Goal: Information Seeking & Learning: Find specific fact

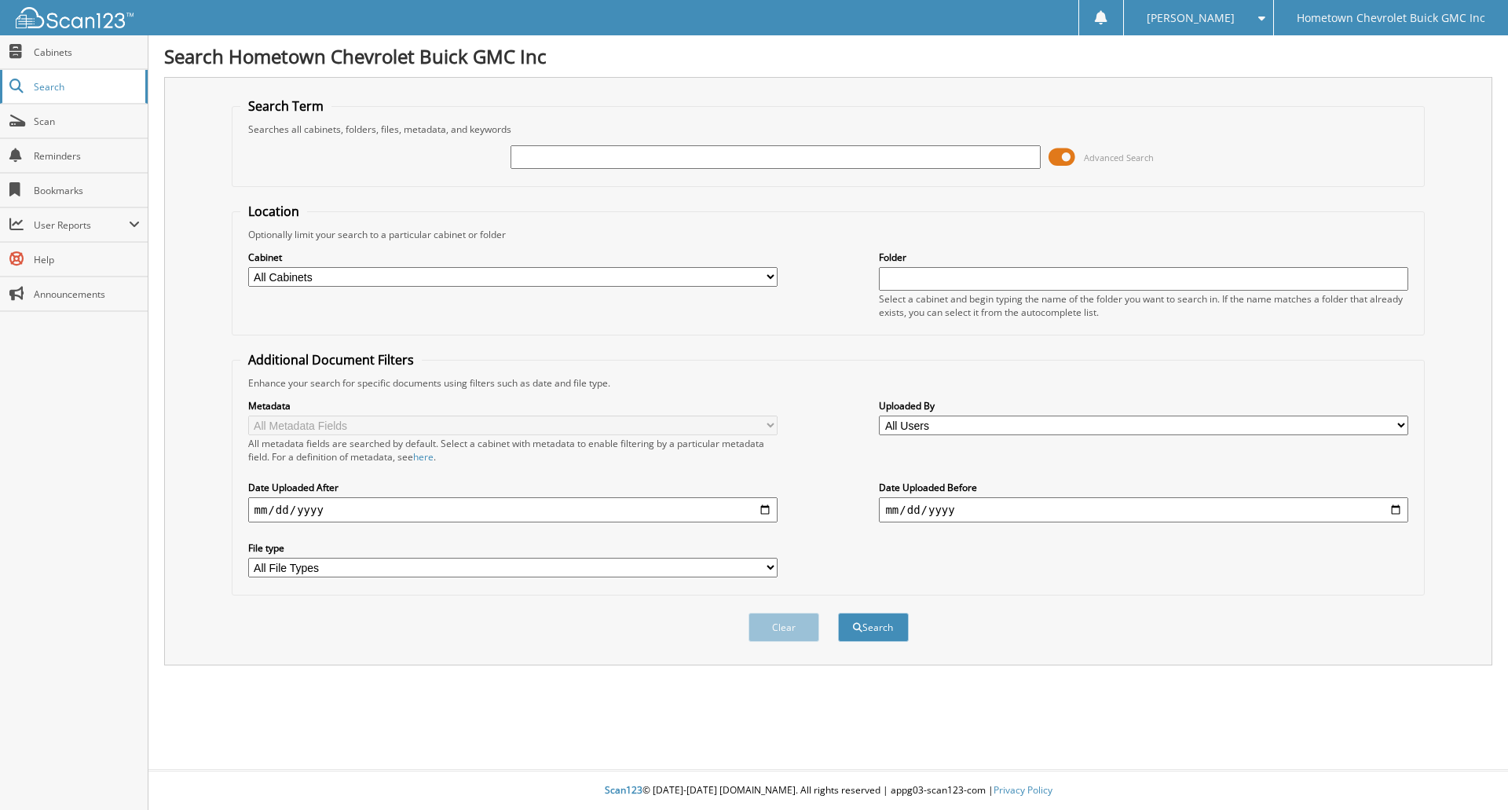
click at [93, 87] on span "Search" at bounding box center [86, 86] width 104 height 13
click at [602, 170] on div "Advanced Search" at bounding box center [828, 157] width 1177 height 42
type input "60074269"
click at [838, 613] on button "Search" at bounding box center [873, 627] width 71 height 29
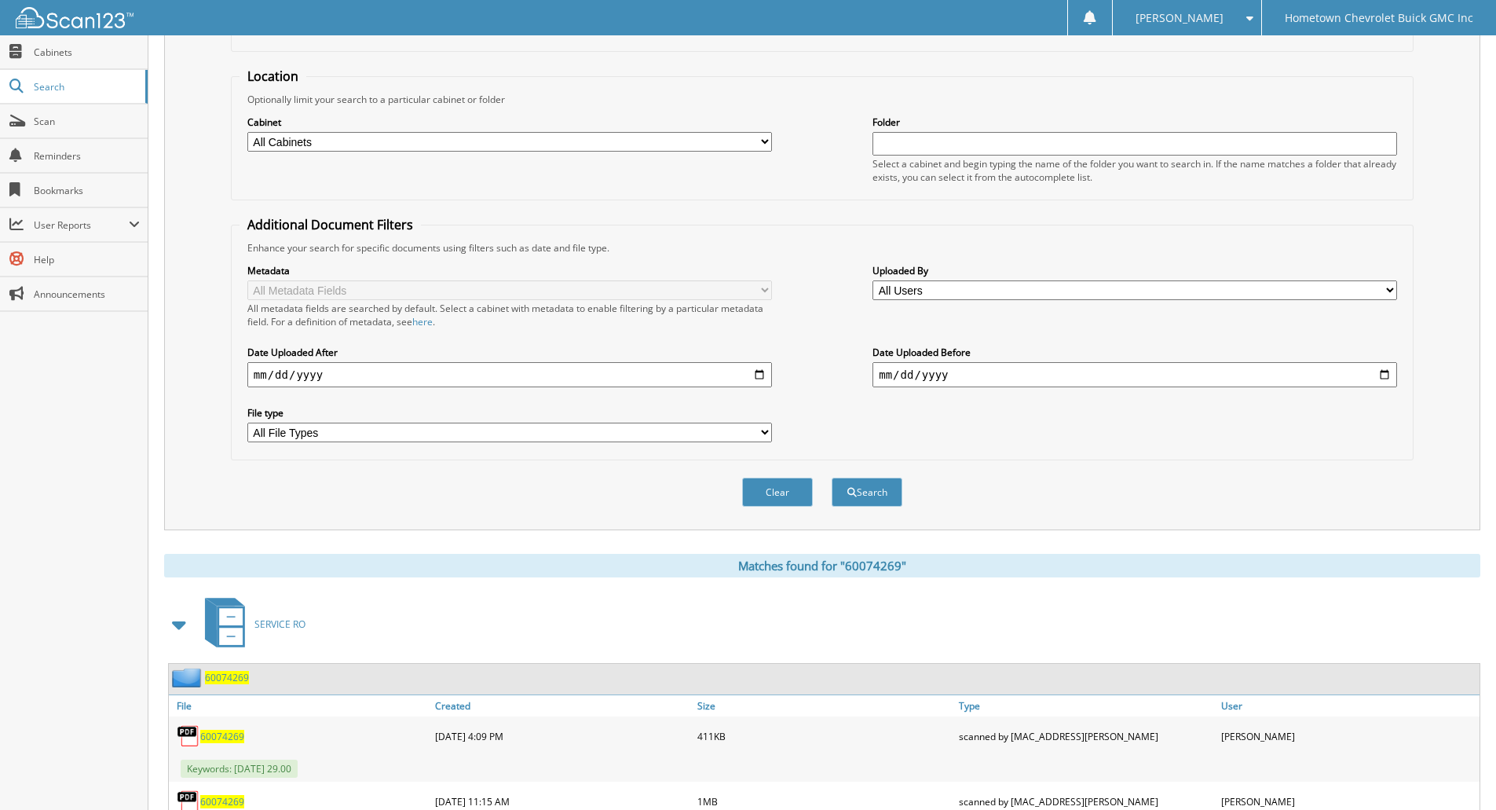
scroll to position [221, 0]
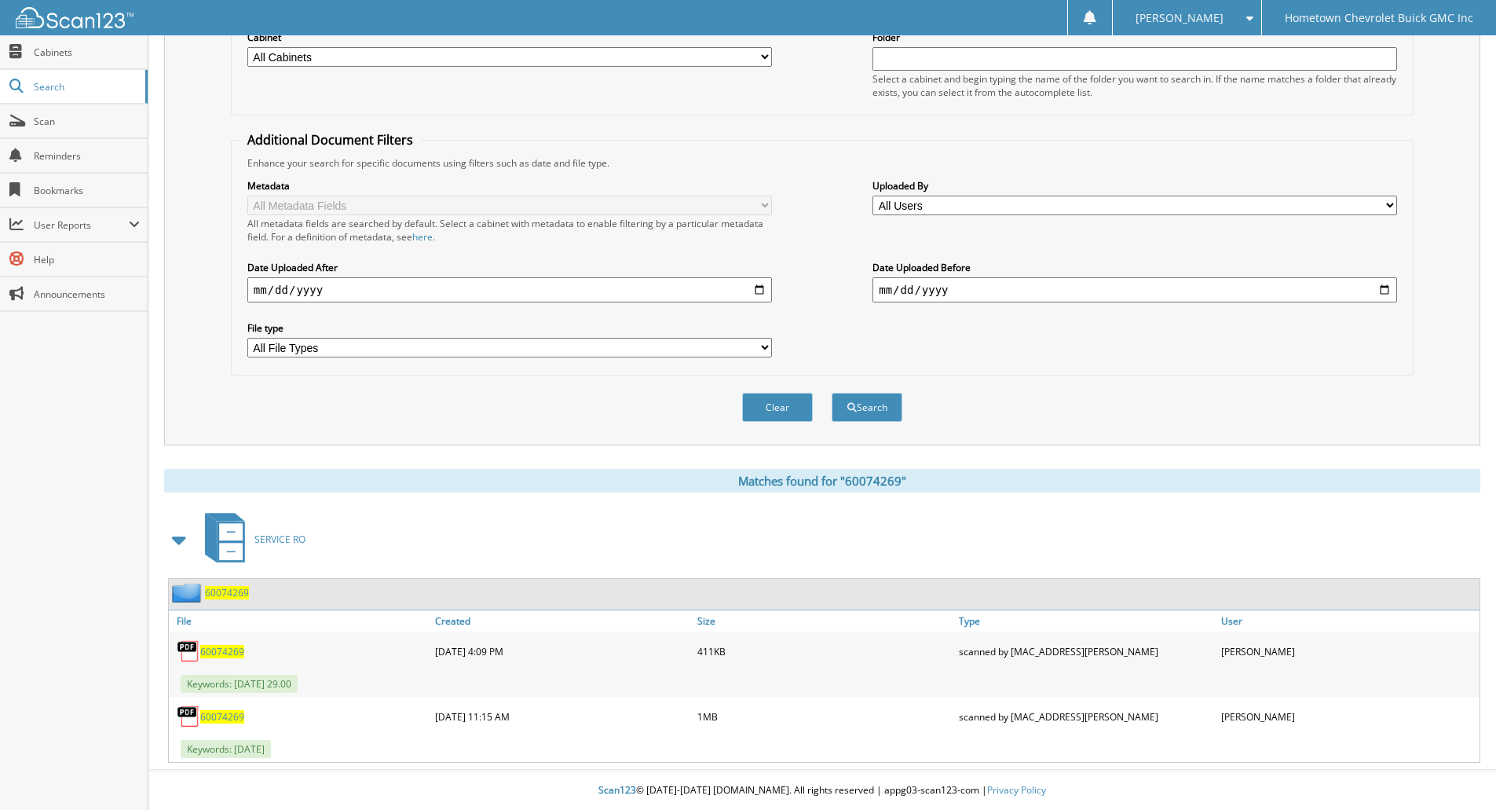
click at [240, 599] on div "60074269" at bounding box center [209, 593] width 80 height 20
click at [240, 593] on span "60074269" at bounding box center [227, 592] width 44 height 13
